Goal: Obtain resource: Download file/media

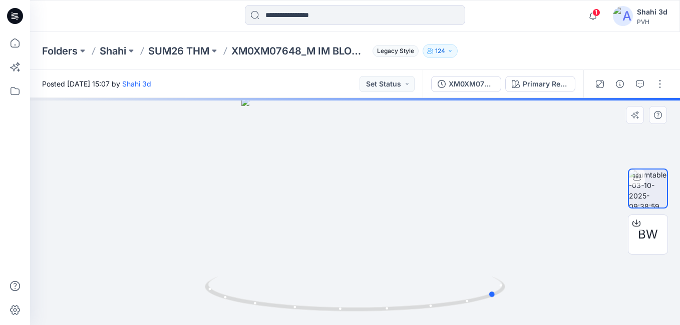
drag, startPoint x: 329, startPoint y: 307, endPoint x: 178, endPoint y: 293, distance: 151.9
click at [191, 295] on div at bounding box center [355, 211] width 650 height 227
drag, startPoint x: 367, startPoint y: 311, endPoint x: 242, endPoint y: 319, distance: 124.4
click at [242, 319] on div at bounding box center [355, 211] width 650 height 227
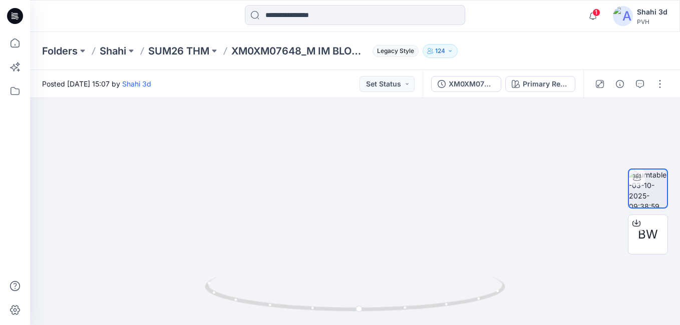
drag, startPoint x: 411, startPoint y: 130, endPoint x: 382, endPoint y: 346, distance: 217.8
click at [382, 325] on html "1 Notifications Your style XM0XM07648_M IM BLOCKING REG POLO has been updated w…" at bounding box center [340, 162] width 680 height 325
drag, startPoint x: 382, startPoint y: 235, endPoint x: 383, endPoint y: 63, distance: 172.8
click at [383, 63] on div "Folders Shahi SUM26 THM XM0XM07648_M IM BLOCKING REG POLO Legacy Style 124 Post…" at bounding box center [355, 178] width 650 height 293
drag, startPoint x: 380, startPoint y: 205, endPoint x: 371, endPoint y: 298, distance: 93.6
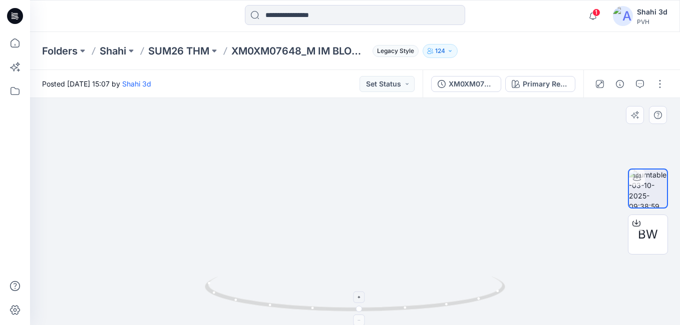
click at [372, 325] on html "1 Notifications Your style XM0XM07648_M IM BLOCKING REG POLO has been updated w…" at bounding box center [340, 162] width 680 height 325
drag, startPoint x: 364, startPoint y: 236, endPoint x: 362, endPoint y: 222, distance: 14.2
click at [362, 222] on img at bounding box center [322, 117] width 972 height 415
drag, startPoint x: 383, startPoint y: 166, endPoint x: 406, endPoint y: 307, distance: 143.1
click at [406, 307] on div at bounding box center [355, 211] width 650 height 227
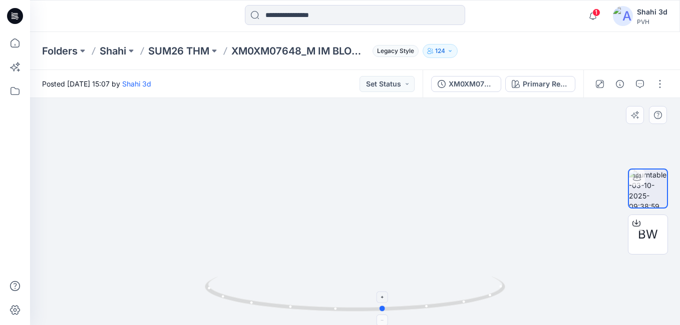
drag, startPoint x: 359, startPoint y: 312, endPoint x: 383, endPoint y: 299, distance: 27.3
click at [383, 299] on icon at bounding box center [356, 296] width 303 height 38
drag, startPoint x: 385, startPoint y: 307, endPoint x: 282, endPoint y: 282, distance: 106.0
click at [282, 282] on icon at bounding box center [356, 296] width 303 height 38
drag, startPoint x: 527, startPoint y: 260, endPoint x: 517, endPoint y: 121, distance: 139.1
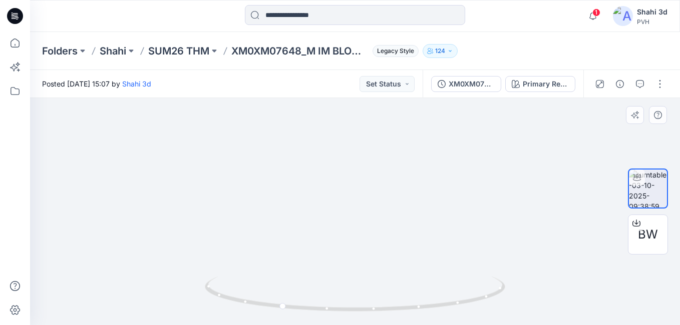
click at [517, 121] on img at bounding box center [345, 12] width 2051 height 627
drag, startPoint x: 522, startPoint y: 183, endPoint x: 321, endPoint y: 237, distance: 207.8
click at [321, 237] on img at bounding box center [144, 38] width 2051 height 573
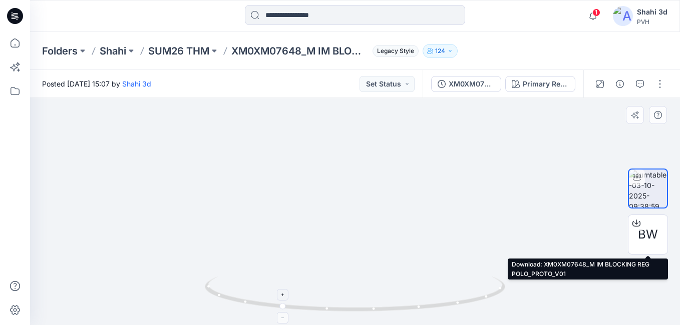
drag, startPoint x: 322, startPoint y: 236, endPoint x: 393, endPoint y: 291, distance: 89.5
click at [629, 233] on div "BW Primary Red - XLG Loading... Material Properties Loading..." at bounding box center [355, 211] width 650 height 227
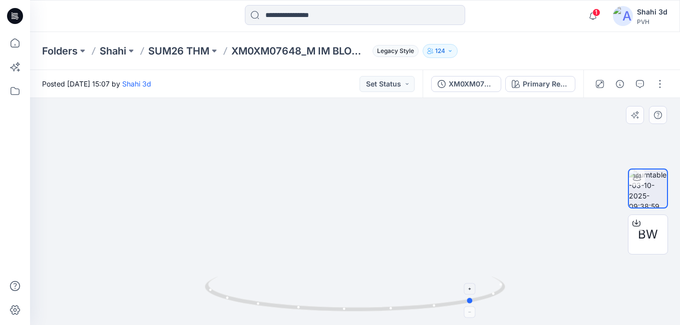
drag, startPoint x: 356, startPoint y: 309, endPoint x: 249, endPoint y: 287, distance: 108.8
click at [249, 287] on icon at bounding box center [356, 296] width 303 height 38
drag, startPoint x: 397, startPoint y: 307, endPoint x: 351, endPoint y: 278, distance: 54.9
click at [370, 307] on icon at bounding box center [356, 296] width 303 height 38
click at [13, 43] on icon at bounding box center [15, 43] width 22 height 22
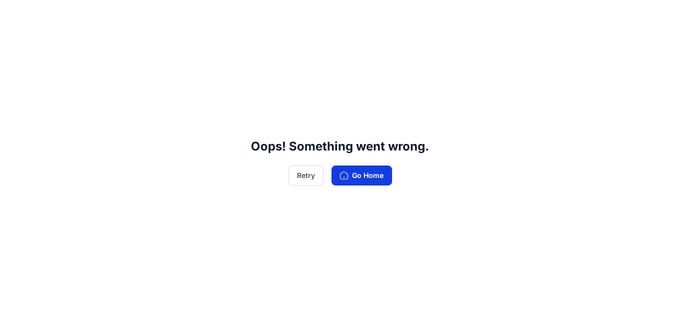
click at [378, 168] on button "Go Home" at bounding box center [361, 176] width 61 height 20
click at [306, 171] on button "Retry" at bounding box center [305, 176] width 35 height 20
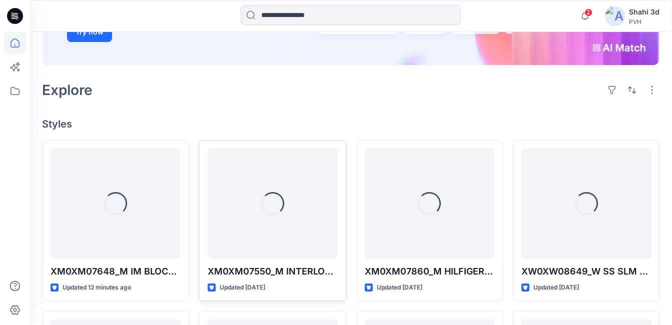
scroll to position [250, 0]
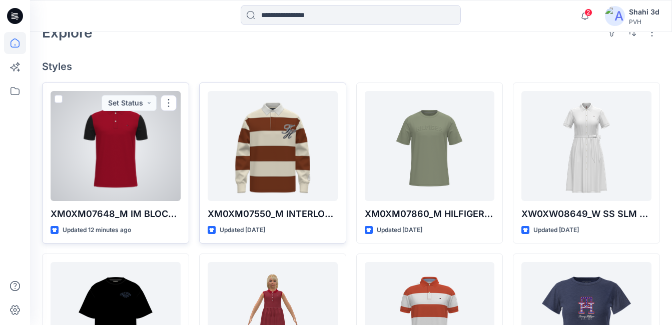
click at [138, 147] on div at bounding box center [116, 146] width 130 height 110
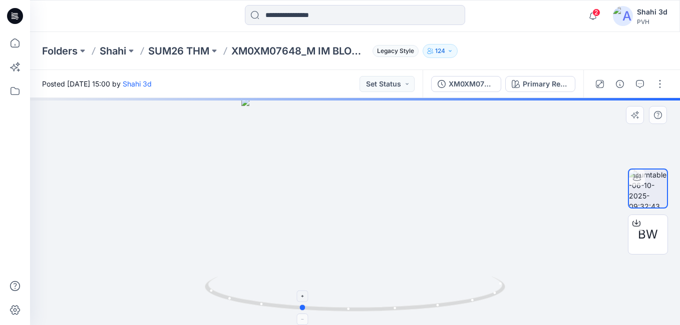
drag, startPoint x: 321, startPoint y: 310, endPoint x: 311, endPoint y: 306, distance: 11.0
click at [311, 306] on icon at bounding box center [356, 296] width 303 height 38
drag, startPoint x: 393, startPoint y: 279, endPoint x: 406, endPoint y: 234, distance: 47.4
click at [385, 311] on div at bounding box center [355, 211] width 650 height 227
drag, startPoint x: 426, startPoint y: 182, endPoint x: 433, endPoint y: 201, distance: 19.8
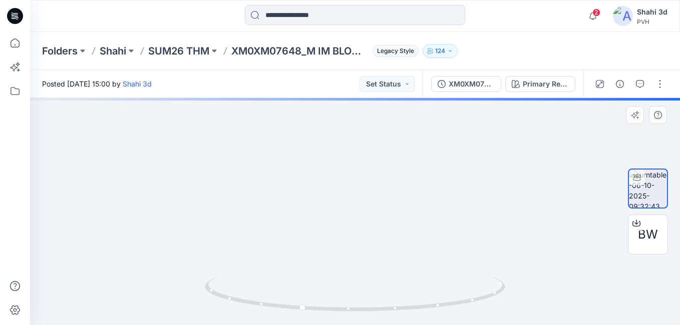
click at [421, 277] on div at bounding box center [355, 211] width 650 height 227
drag, startPoint x: 451, startPoint y: 217, endPoint x: 439, endPoint y: 218, distance: 11.6
click at [447, 249] on img at bounding box center [318, 135] width 1269 height 382
drag, startPoint x: 371, startPoint y: 309, endPoint x: 455, endPoint y: 313, distance: 83.7
click at [455, 313] on icon at bounding box center [356, 296] width 303 height 38
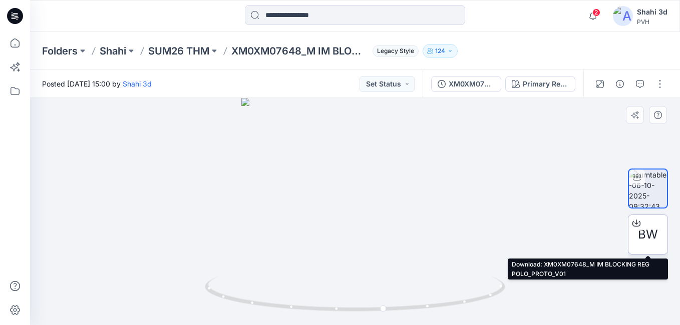
click at [648, 228] on span "BW" at bounding box center [648, 235] width 20 height 18
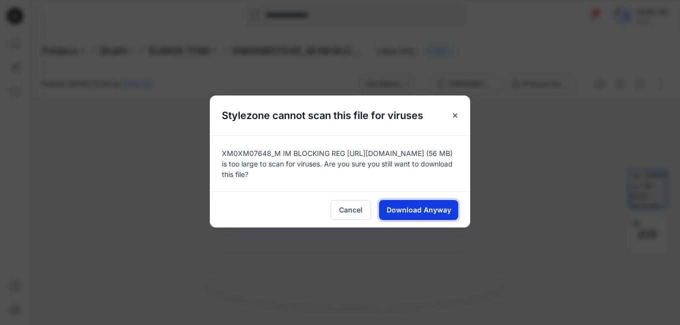
click at [437, 208] on span "Download Anyway" at bounding box center [419, 210] width 65 height 11
